Goal: Information Seeking & Learning: Learn about a topic

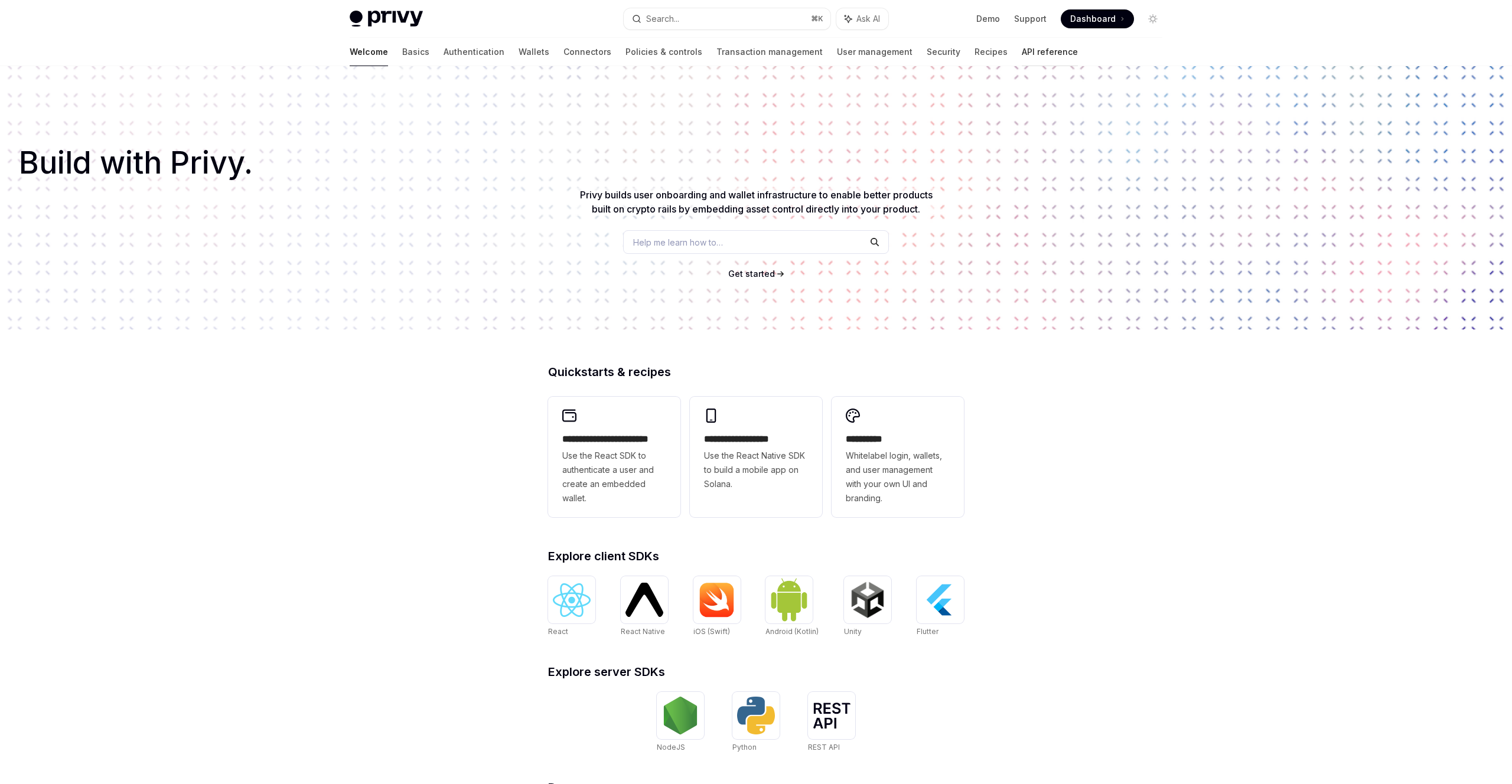
click at [1022, 54] on link "API reference" at bounding box center [1050, 52] width 56 height 28
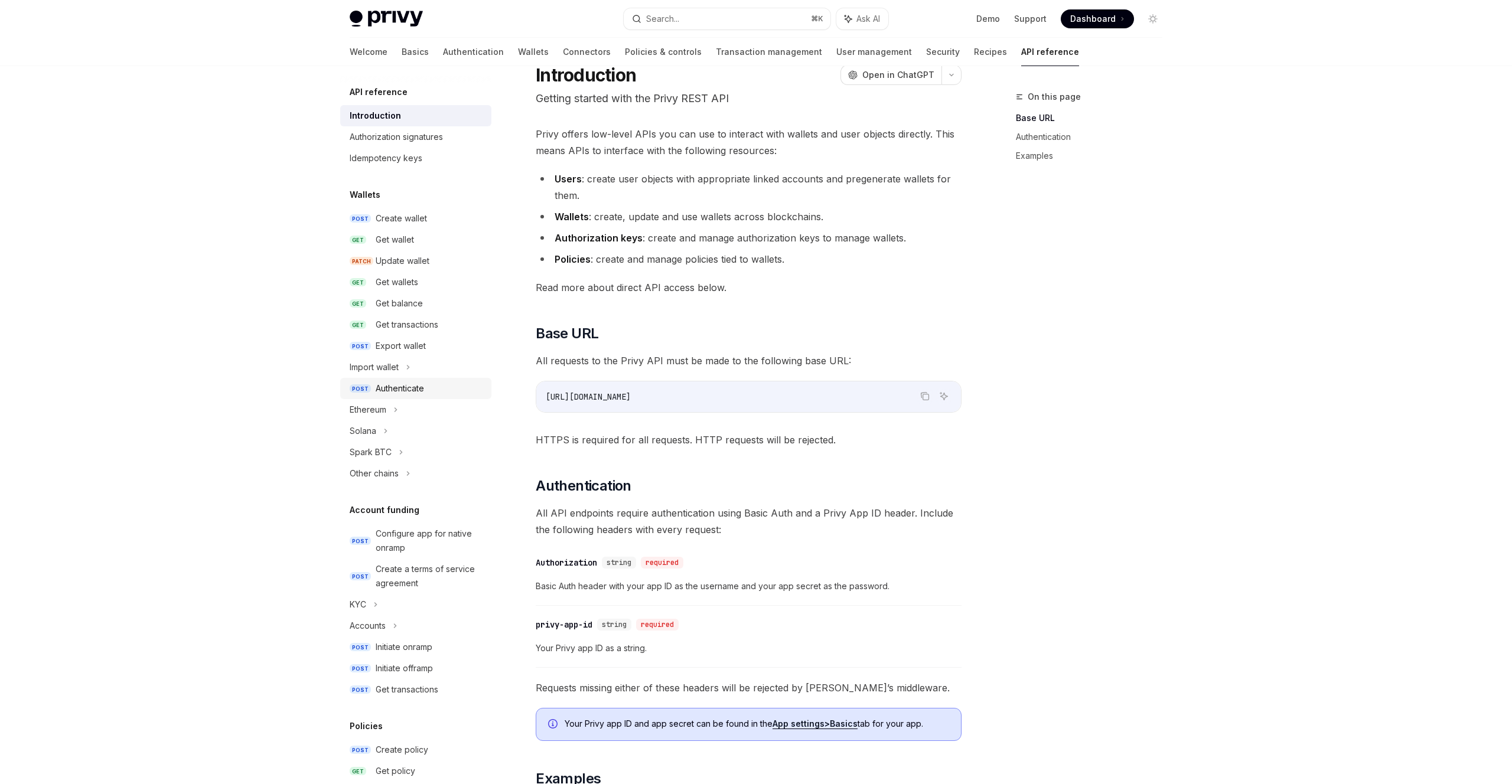
click at [407, 387] on div "Authenticate" at bounding box center [400, 388] width 49 height 14
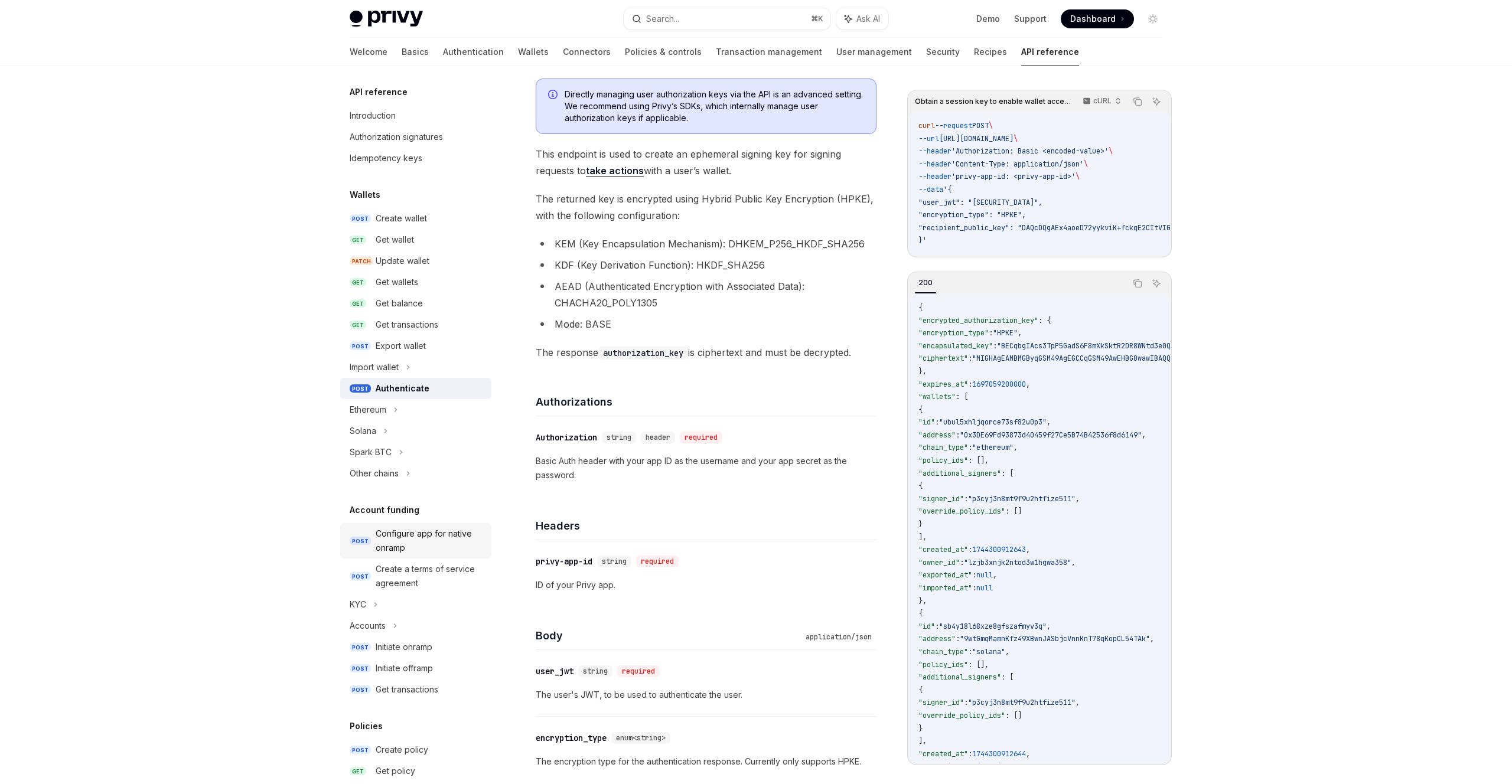
scroll to position [138, 0]
click at [394, 412] on icon at bounding box center [396, 409] width 5 height 14
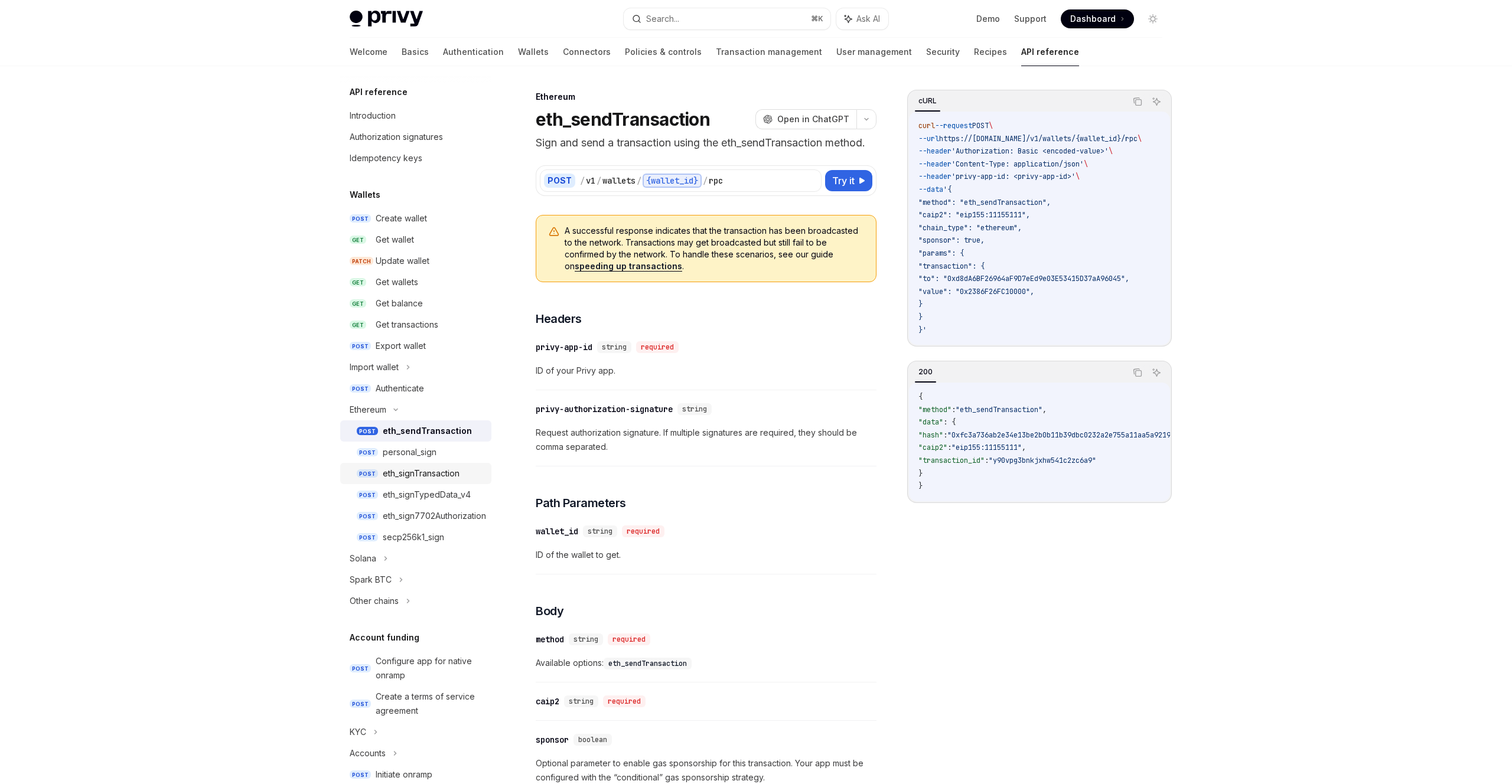
click at [422, 472] on div "eth_signTransaction" at bounding box center [421, 473] width 77 height 14
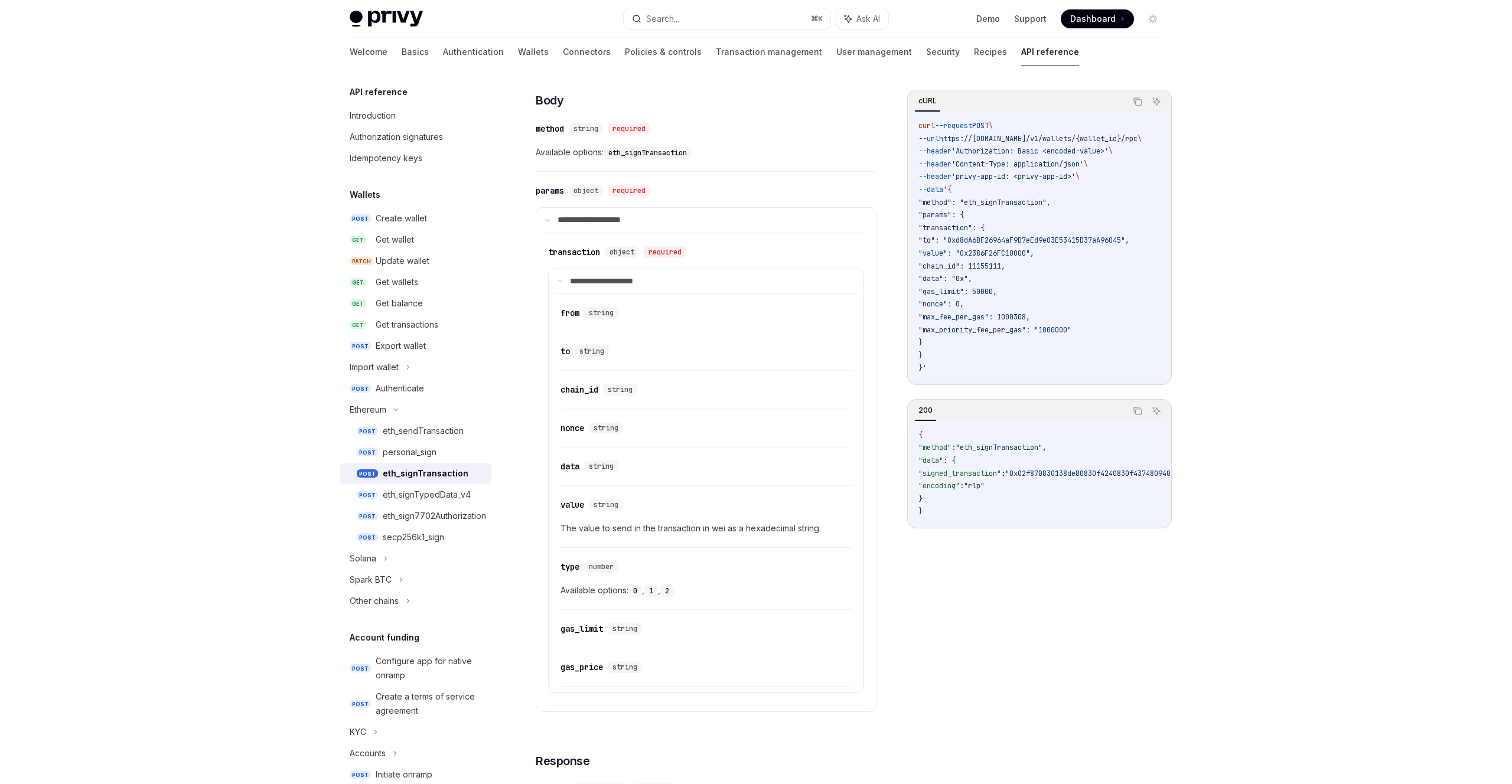
scroll to position [418, 0]
click at [411, 491] on div "eth_signTypedData_v4" at bounding box center [427, 494] width 88 height 14
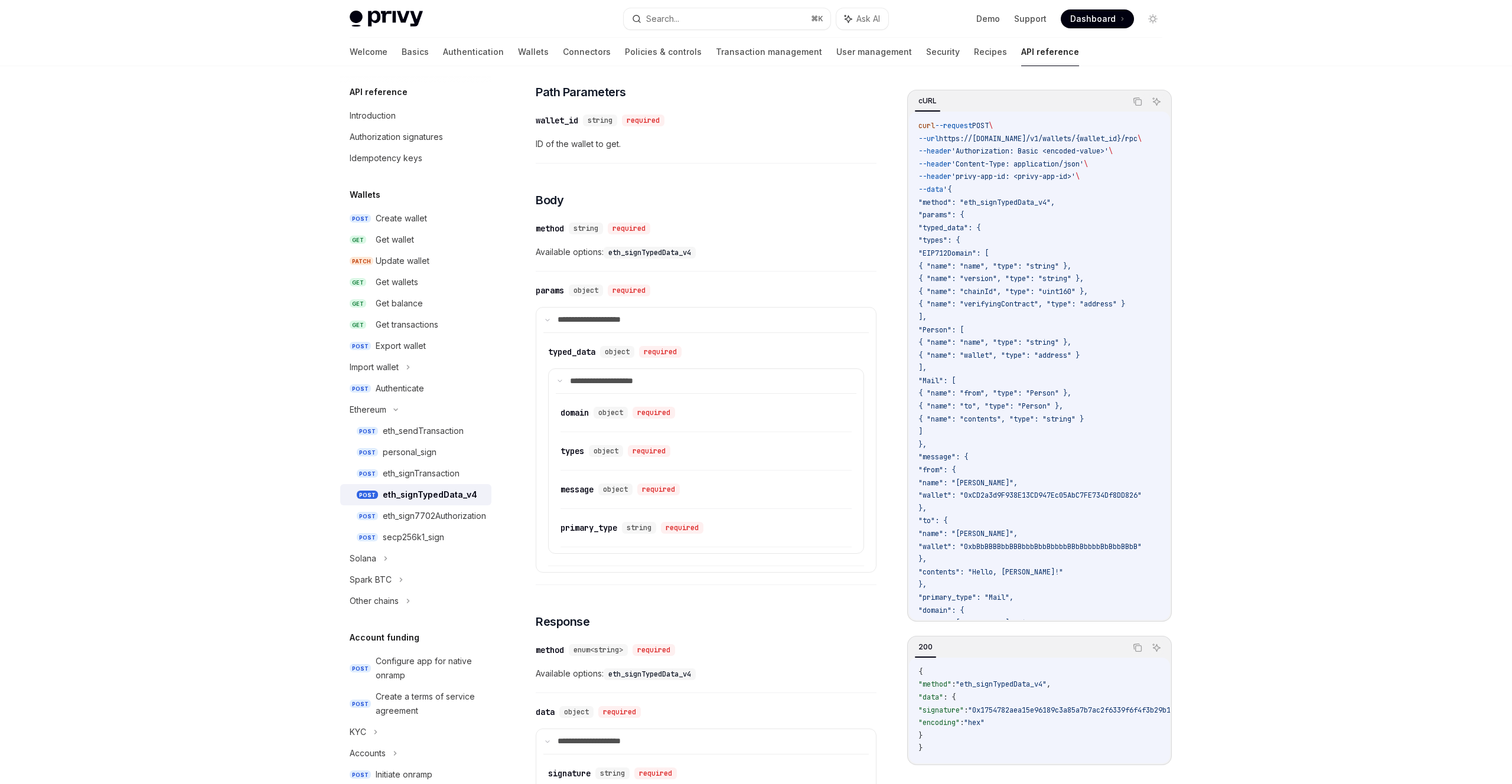
scroll to position [319, 0]
click at [405, 518] on div "eth_sign7702Authorization" at bounding box center [434, 516] width 103 height 14
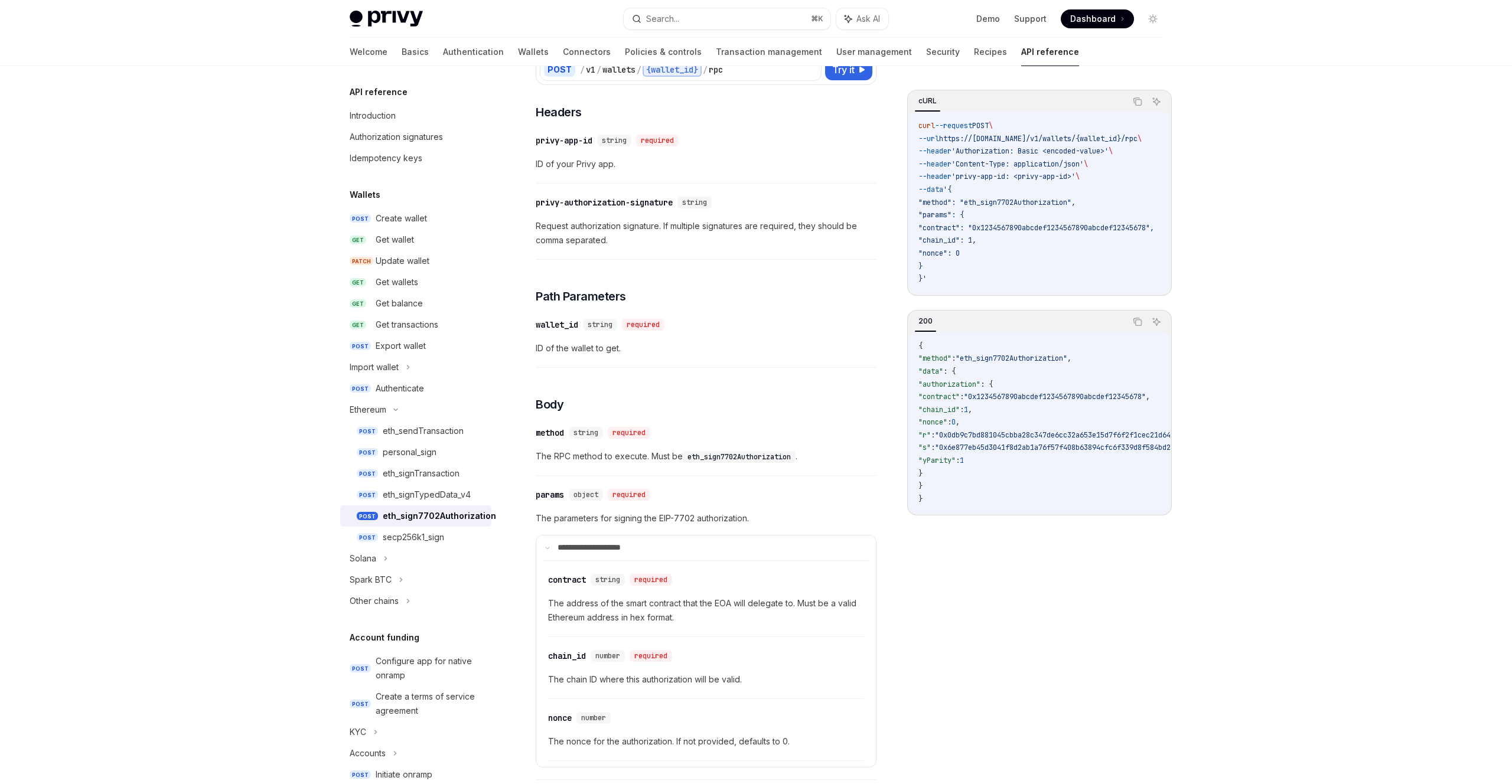
scroll to position [135, 0]
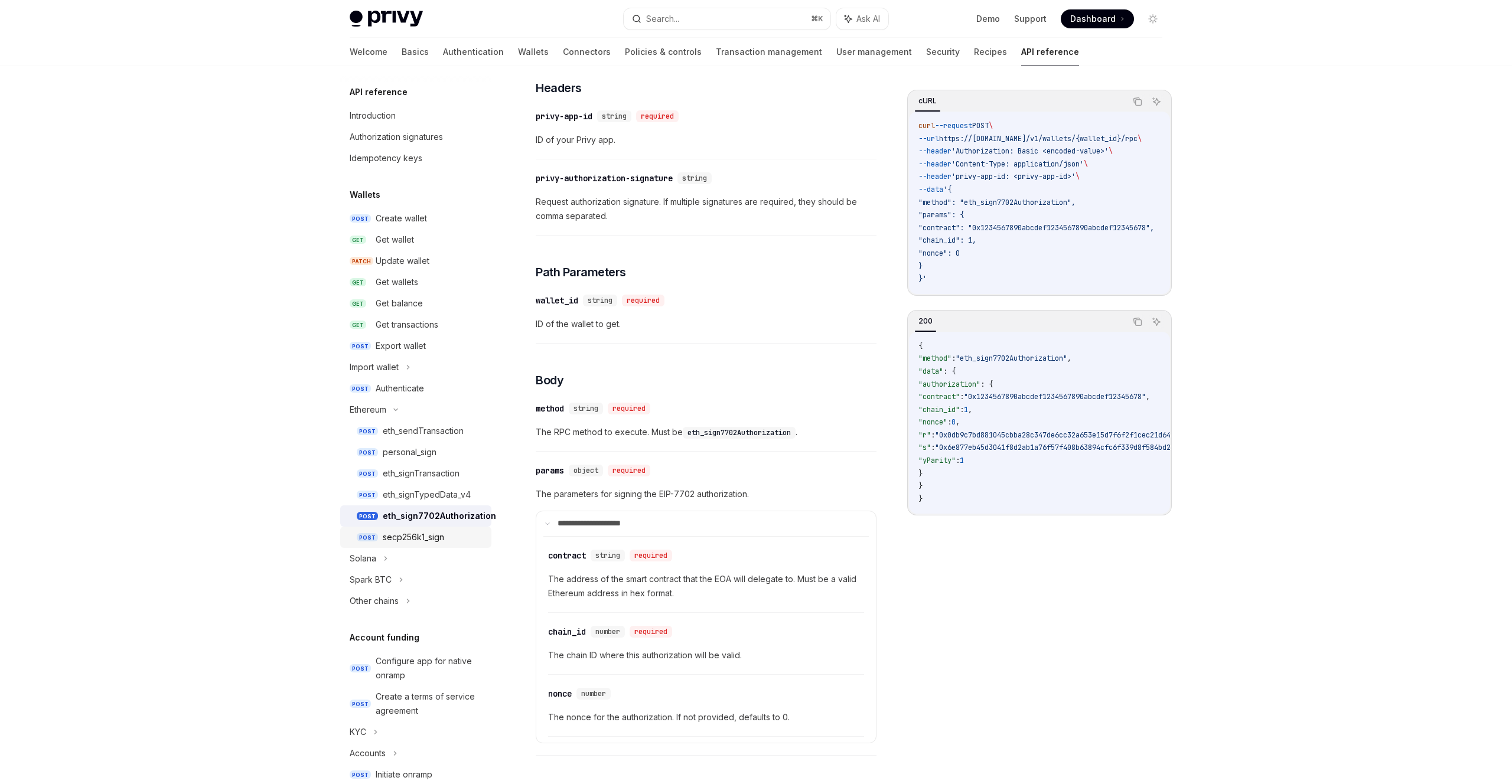
click at [385, 534] on div "secp256k1_sign" at bounding box center [414, 536] width 61 height 14
type textarea "*"
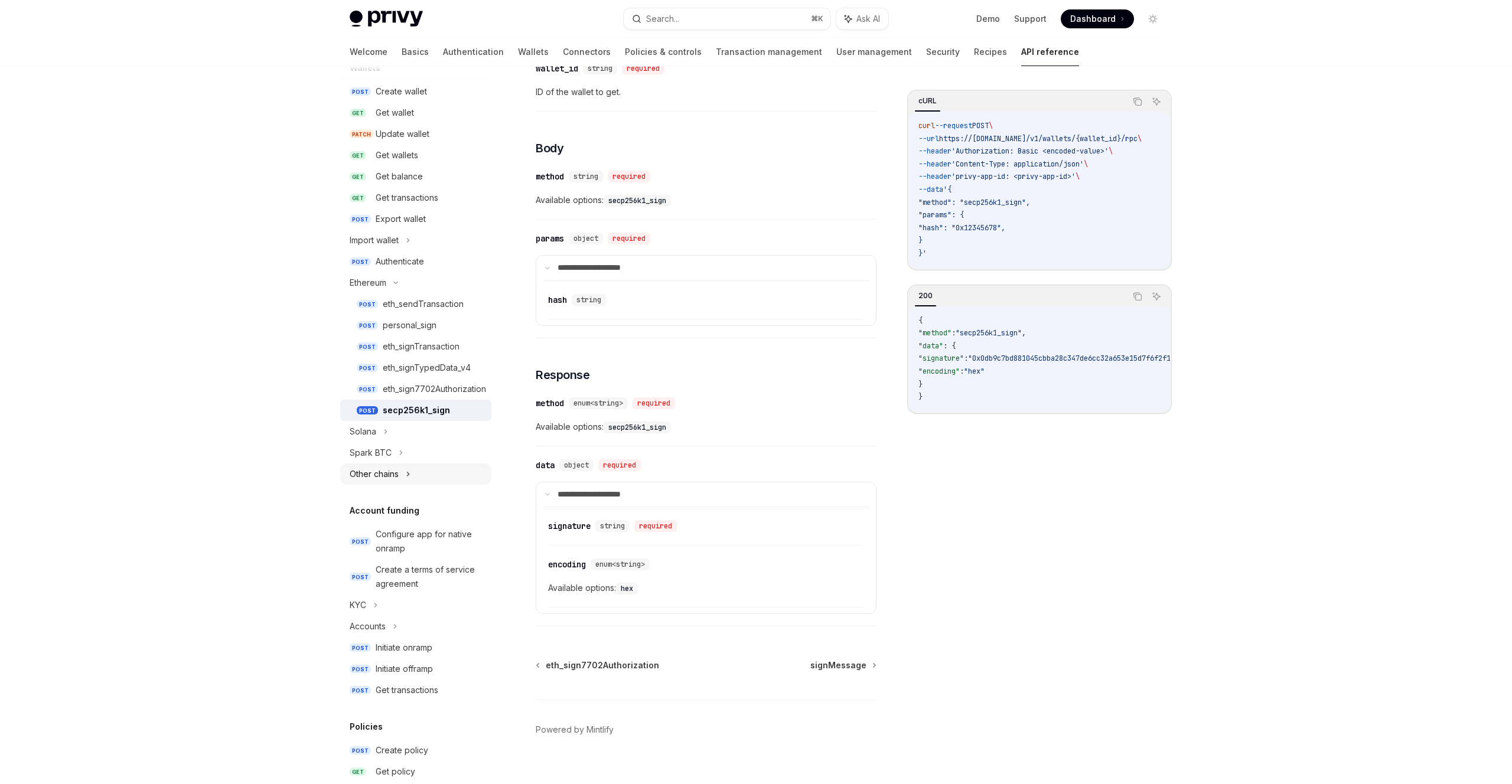
scroll to position [130, 0]
